Goal: Find specific page/section: Find specific page/section

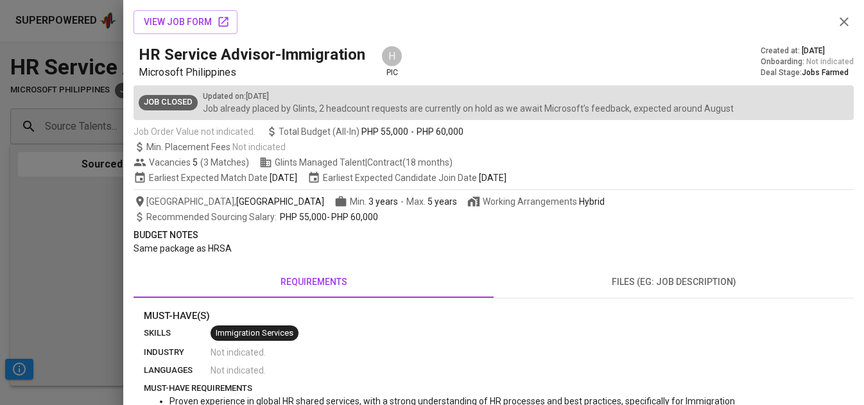
scroll to position [17, 0]
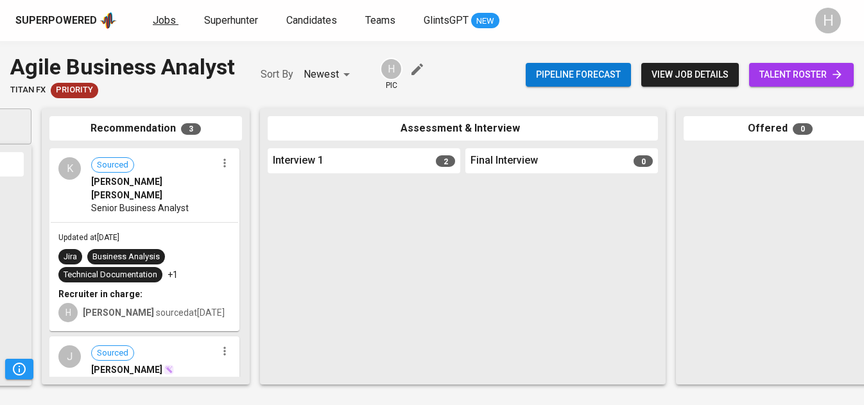
scroll to position [305, 0]
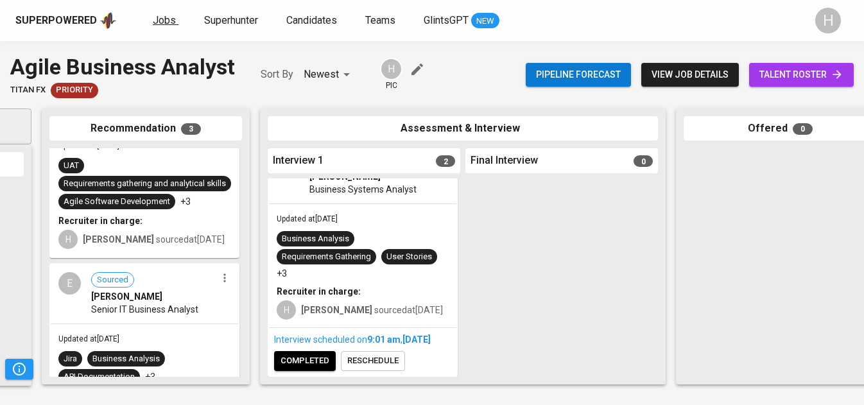
click at [170, 22] on span "Jobs" at bounding box center [164, 20] width 23 height 12
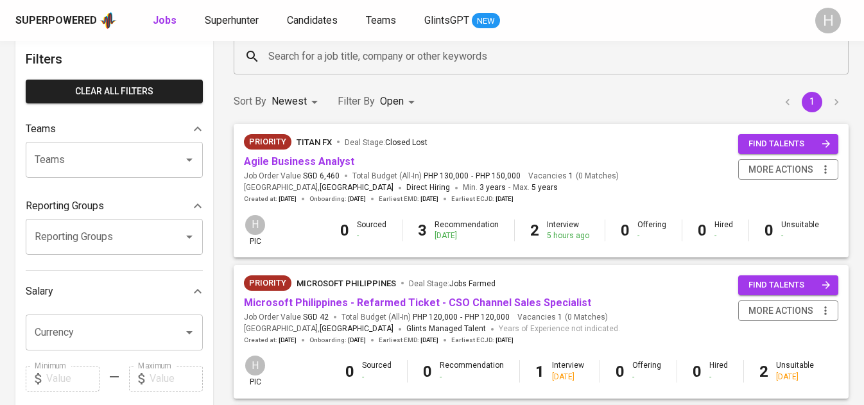
scroll to position [58, 0]
